Goal: Information Seeking & Learning: Understand process/instructions

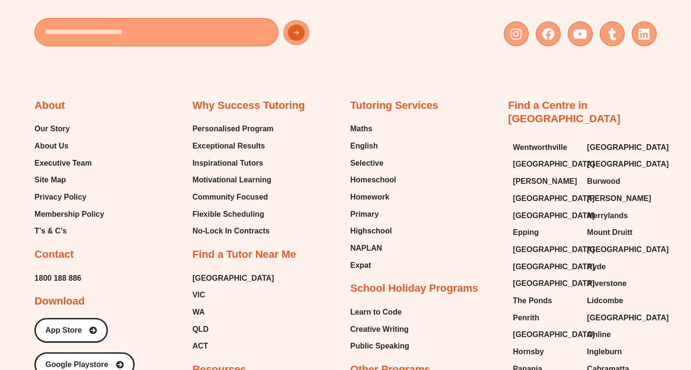
scroll to position [3823, 0]
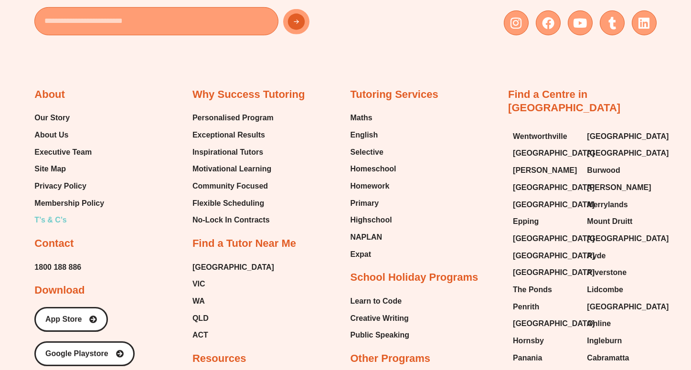
click at [45, 213] on span "T’s & C’s" at bounding box center [50, 220] width 32 height 14
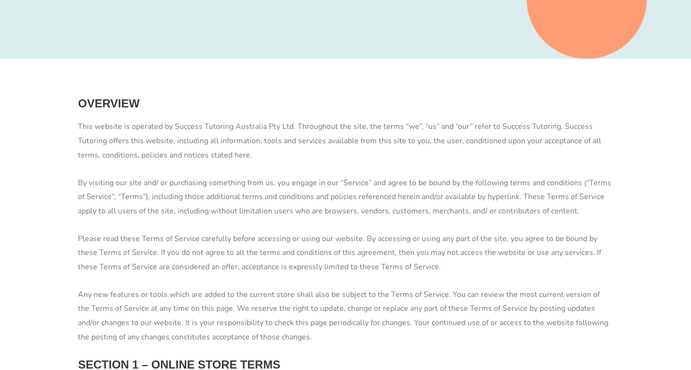
scroll to position [358, 0]
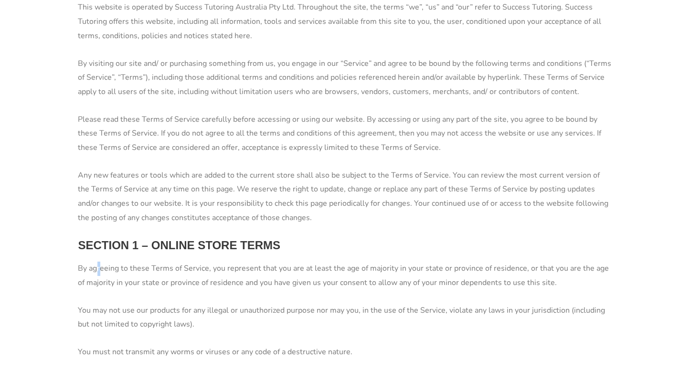
drag, startPoint x: 264, startPoint y: 271, endPoint x: 100, endPoint y: 268, distance: 163.9
click at [100, 268] on p "By agreeing to these Terms of Service, you represent that you are at least the …" at bounding box center [345, 276] width 535 height 28
drag, startPoint x: 100, startPoint y: 268, endPoint x: 56, endPoint y: 255, distance: 45.7
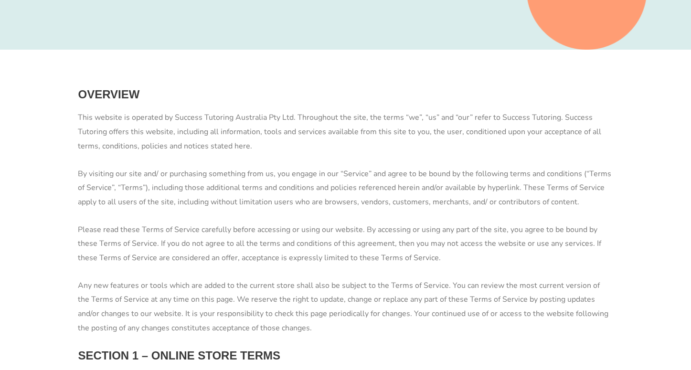
scroll to position [299, 0]
